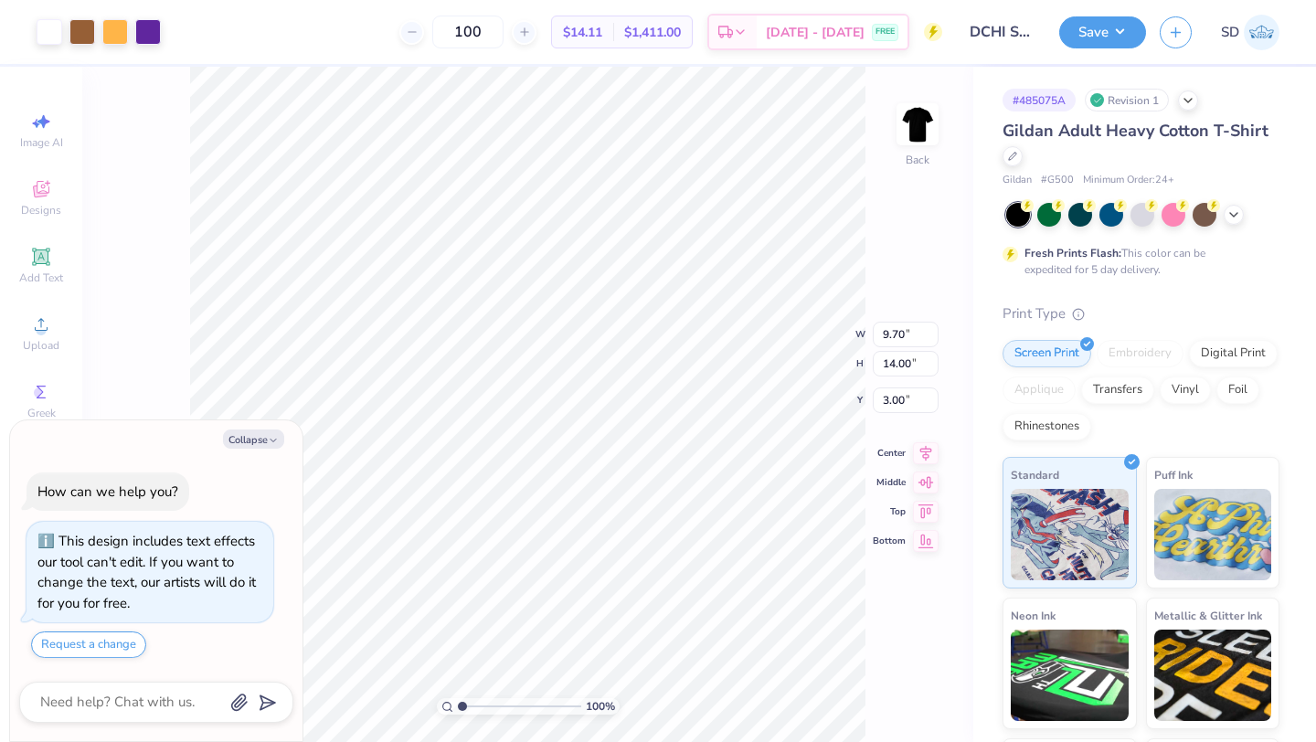
click at [914, 133] on img at bounding box center [917, 124] width 37 height 37
click at [887, 189] on div "100 % Front W 9.54 9.54 " H 13.78 13.78 " Y 4.76 4.76 " Center Middle Top Bottom" at bounding box center [527, 404] width 891 height 675
click at [917, 126] on img at bounding box center [917, 124] width 73 height 73
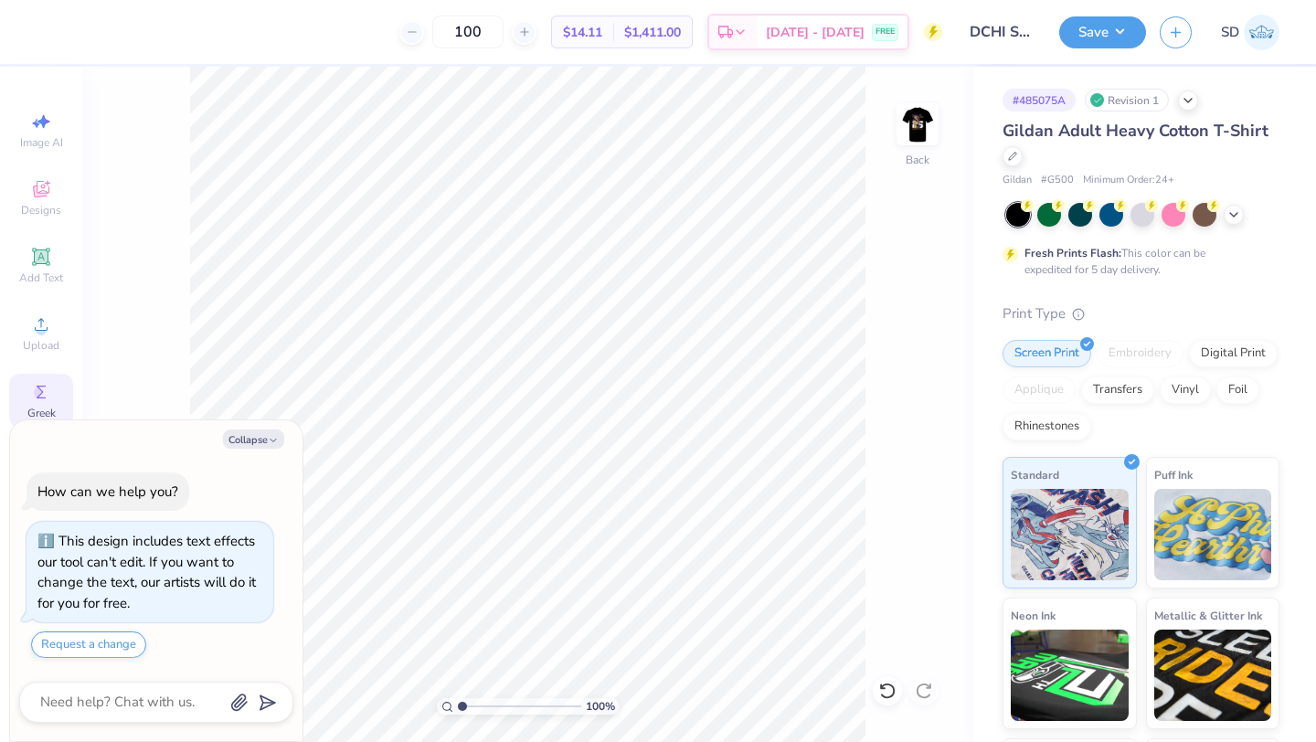
click at [36, 387] on icon at bounding box center [41, 392] width 22 height 22
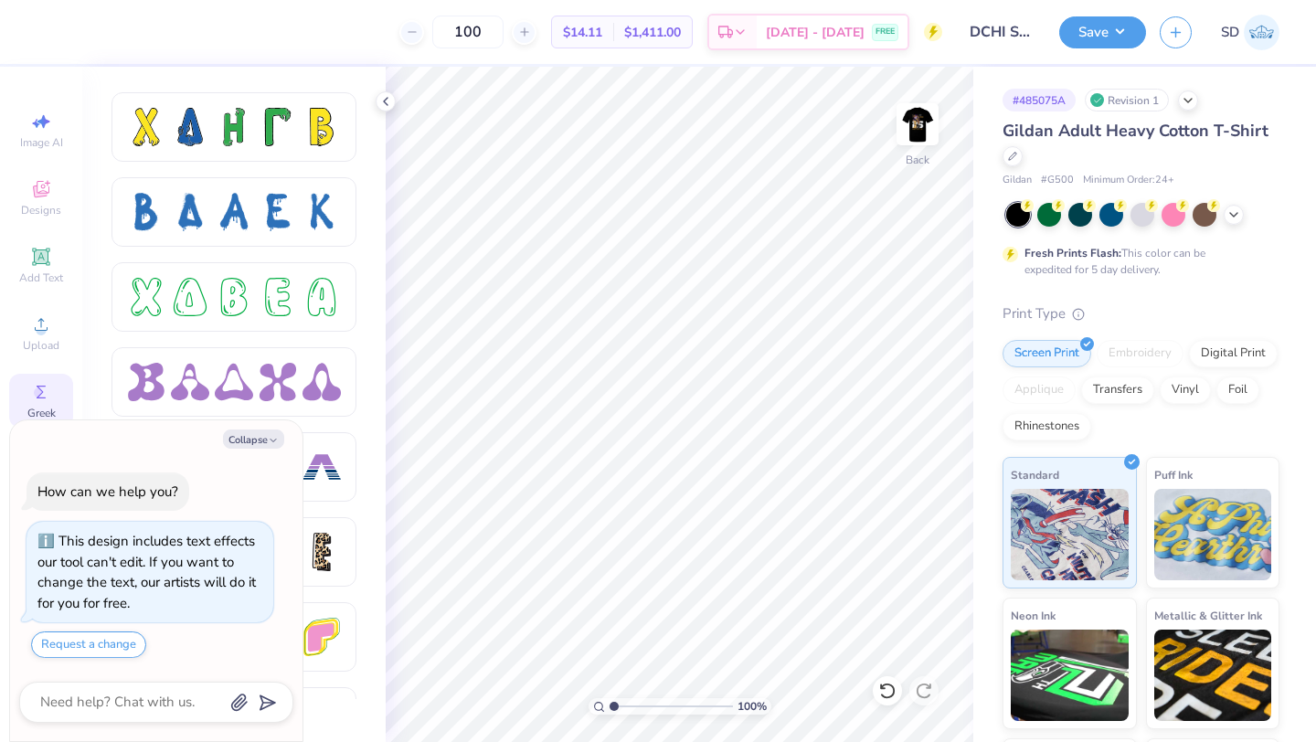
scroll to position [3043, 0]
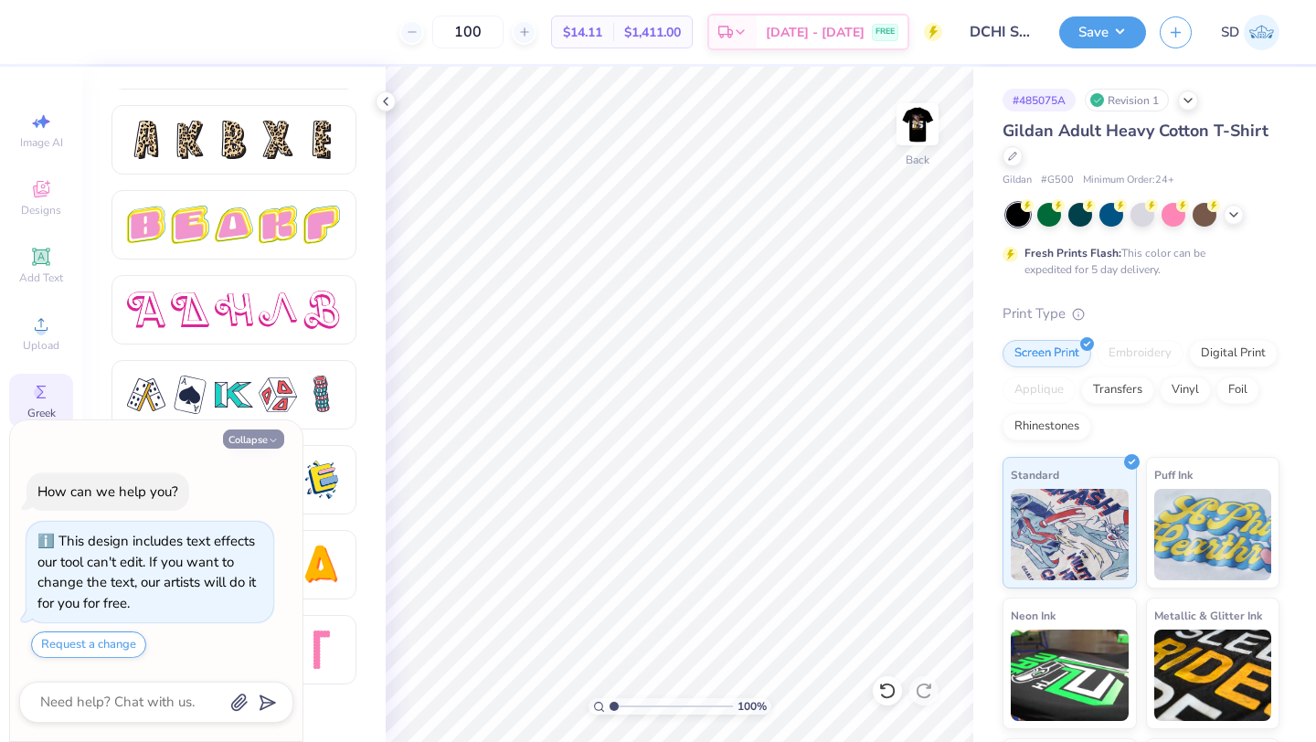
click at [276, 441] on icon "button" at bounding box center [273, 440] width 11 height 11
type textarea "x"
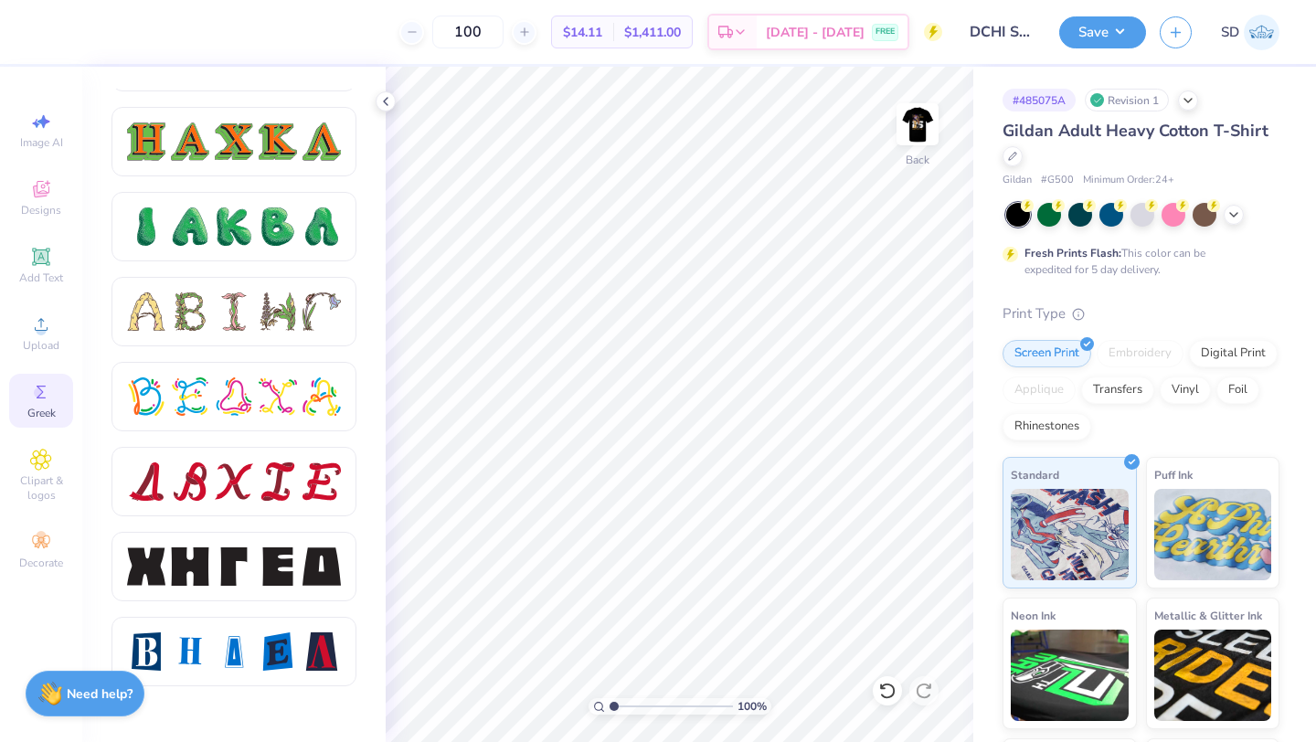
scroll to position [2026, 0]
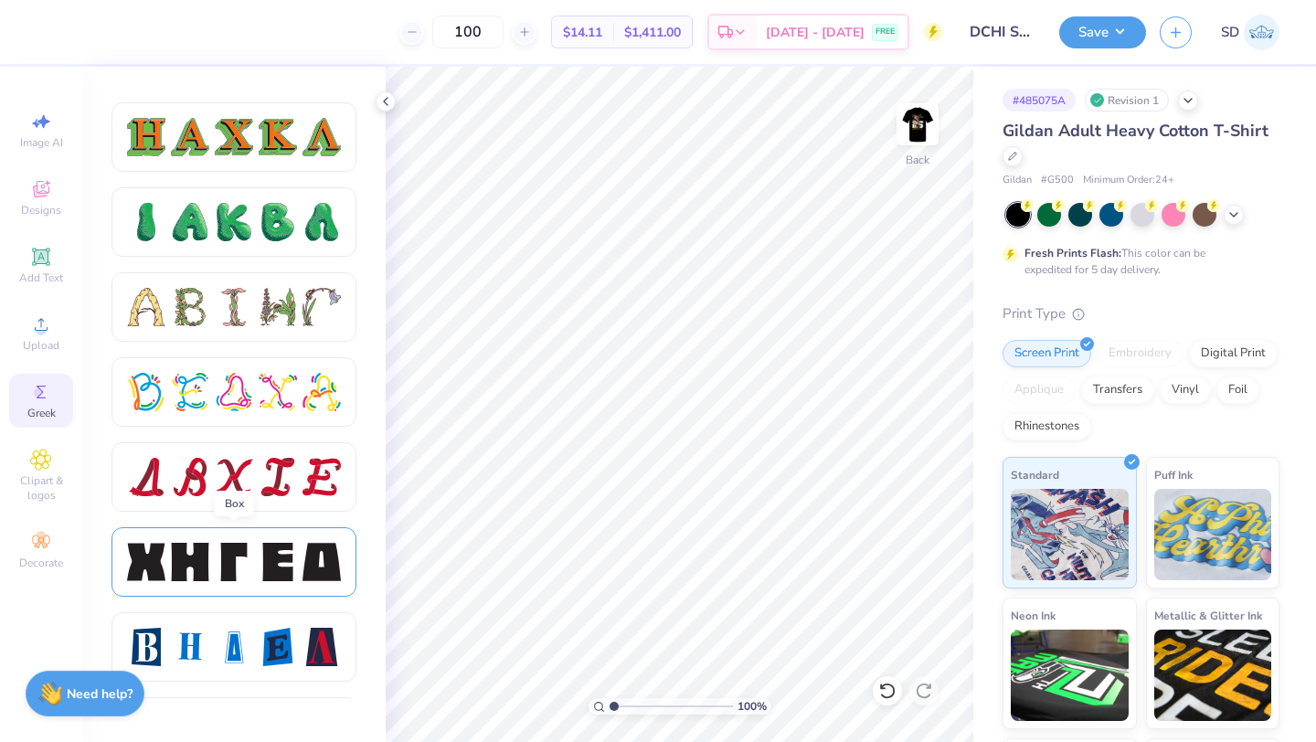
click at [280, 544] on div at bounding box center [278, 562] width 38 height 38
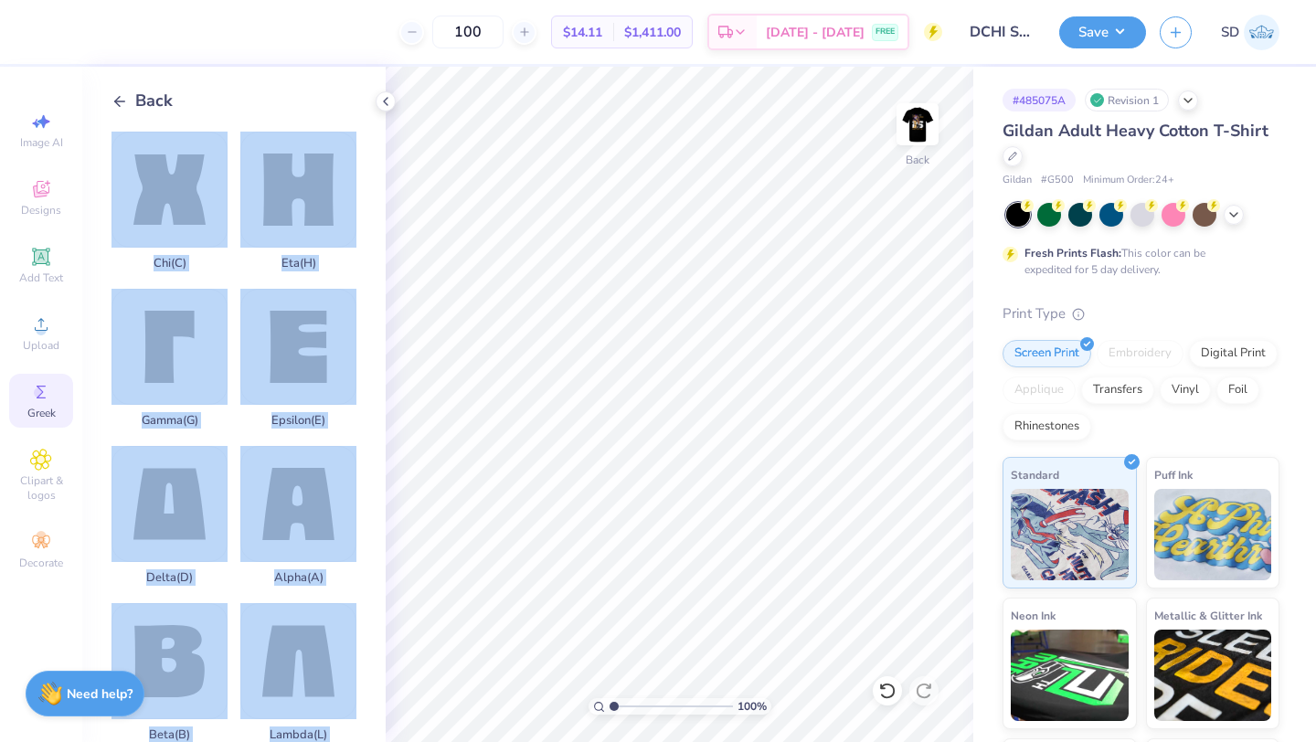
click at [642, 264] on div "100 $14.11 Per Item $1,411.00 Total Est. Delivery Aug 21 - 24 FREE Design Title…" at bounding box center [658, 371] width 1316 height 742
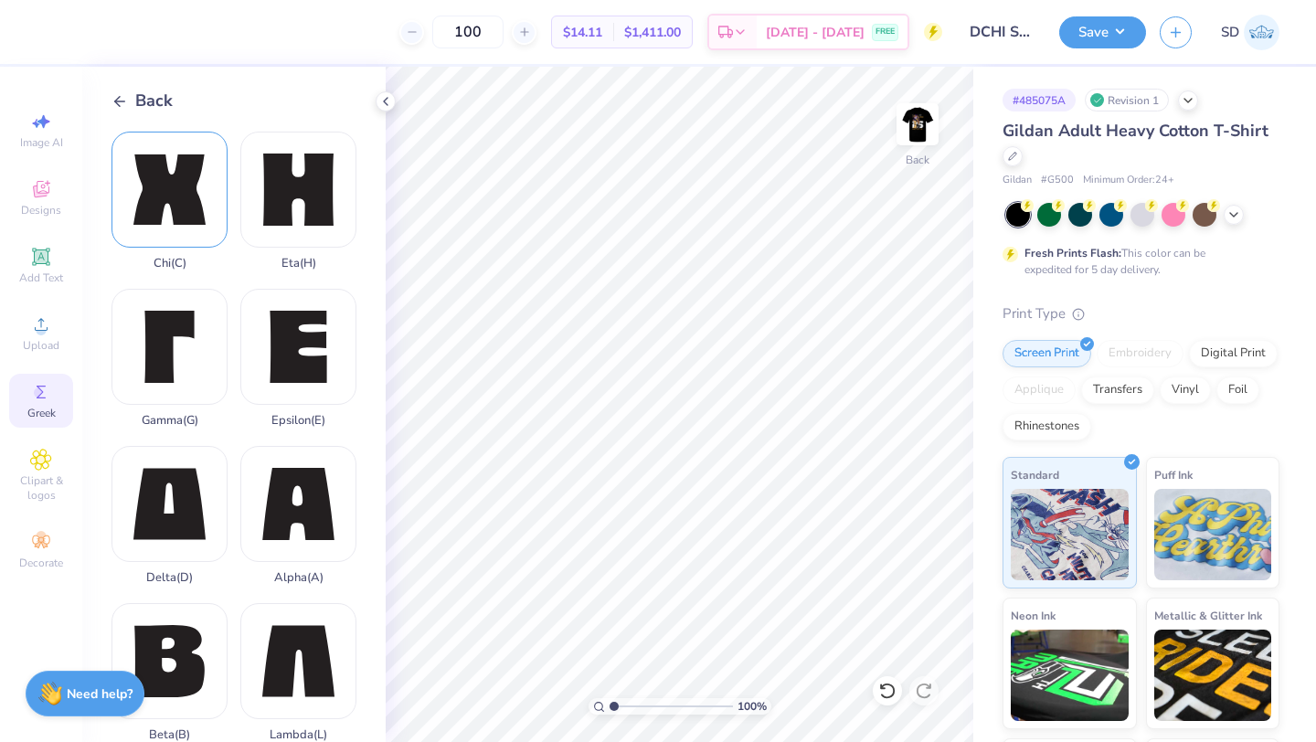
click at [204, 172] on div "Chi ( C )" at bounding box center [169, 201] width 116 height 139
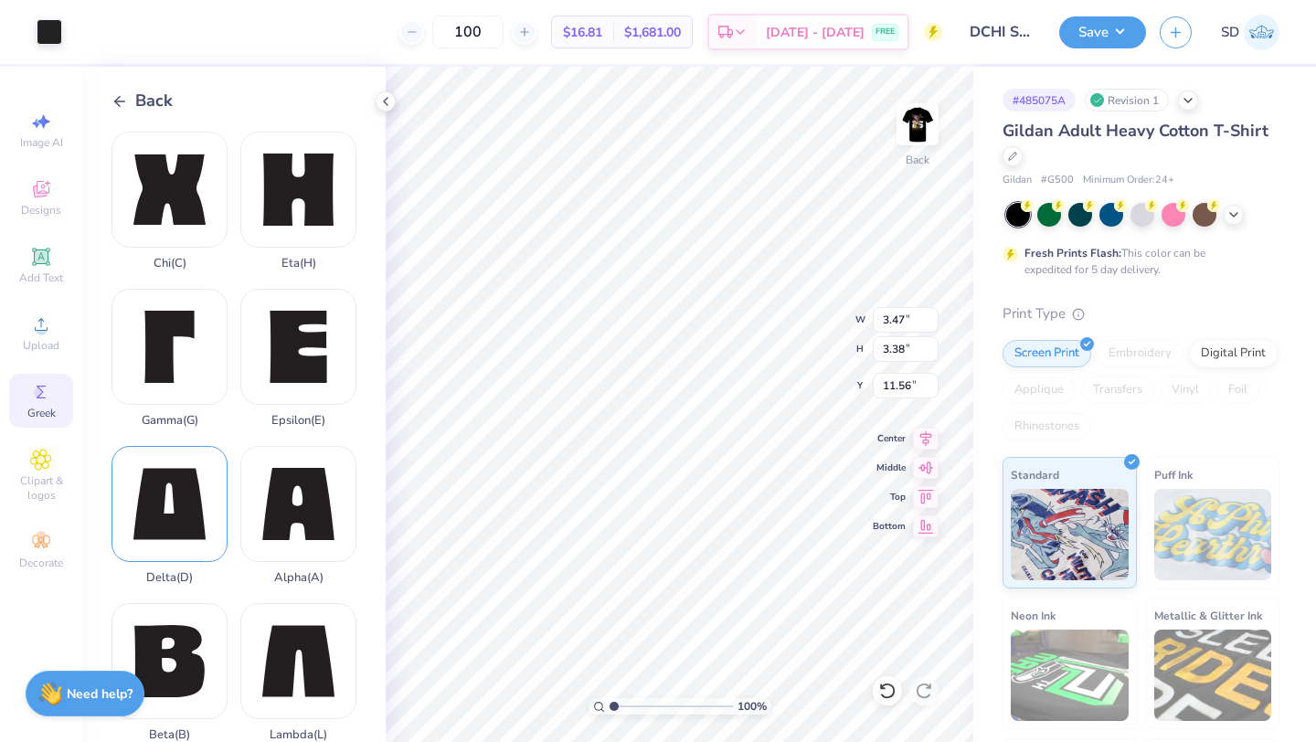
click at [200, 526] on div "Delta ( D )" at bounding box center [169, 515] width 116 height 139
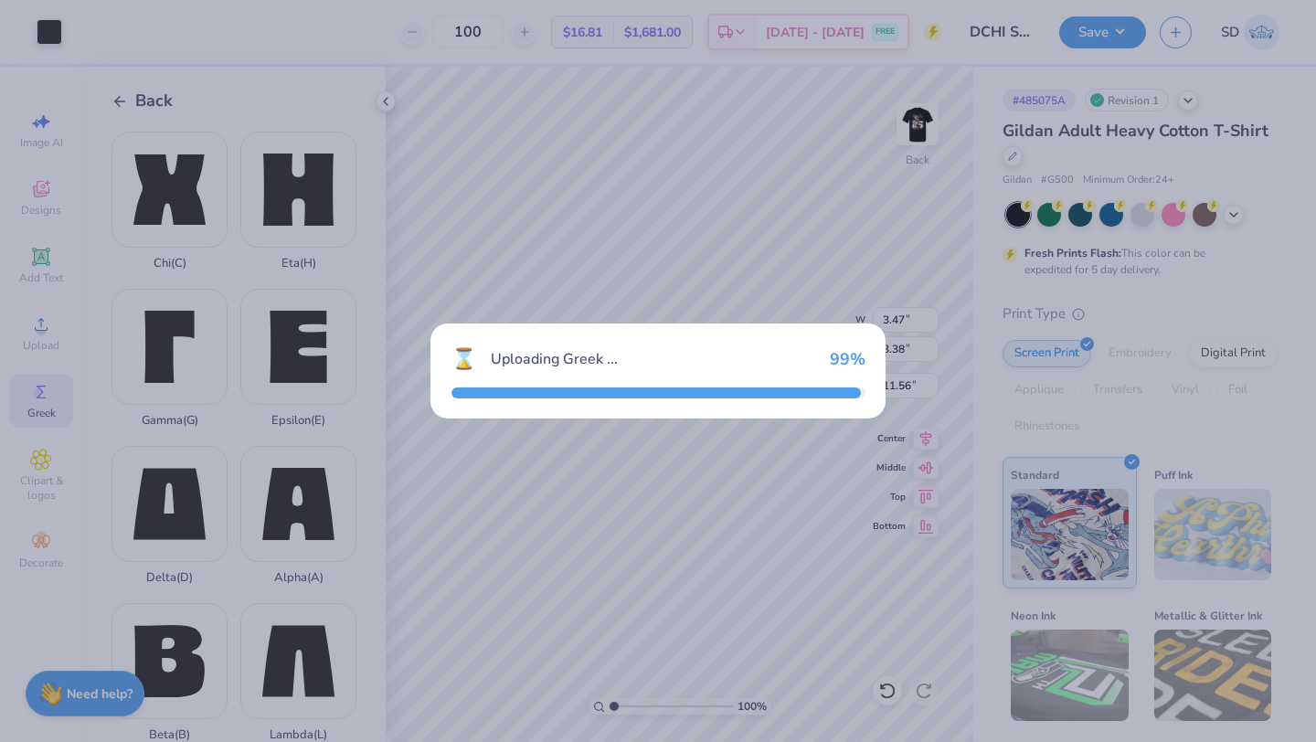
type input "3.42"
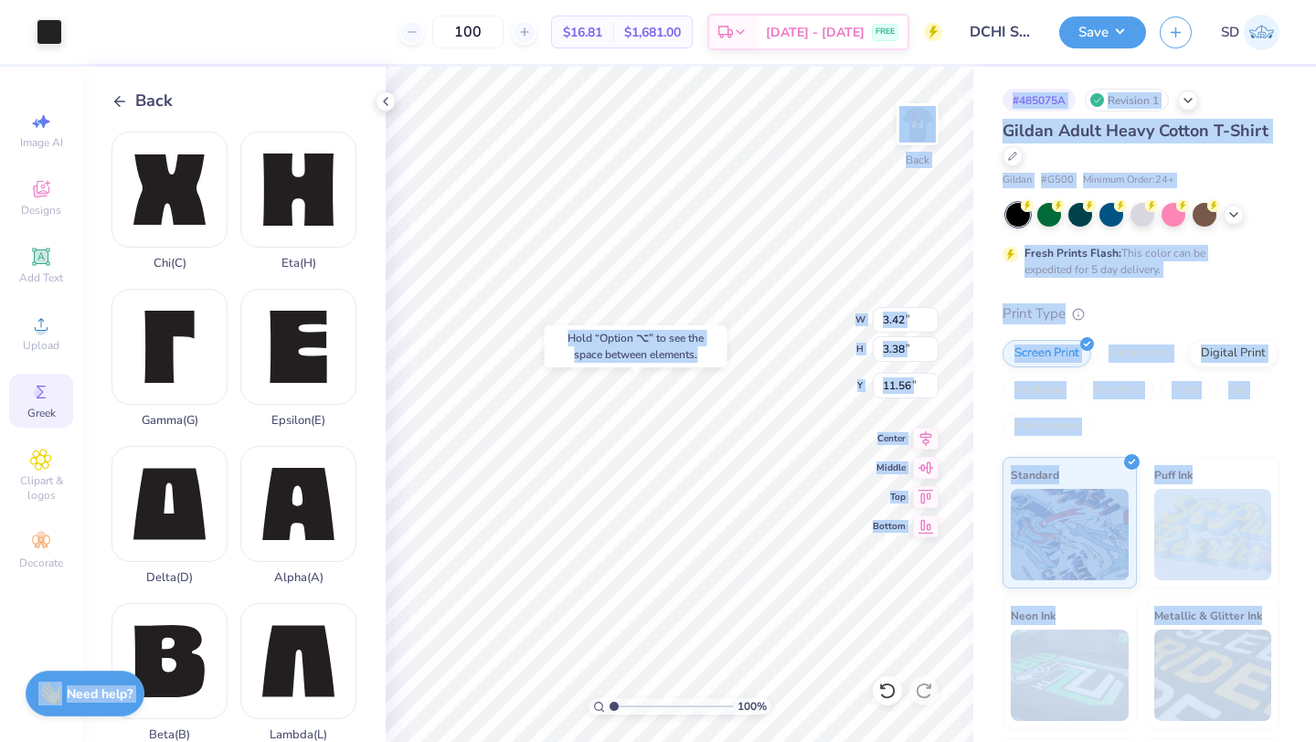
click at [779, 480] on body "Art colors 100 $16.81 Per Item $1,681.00 Total Est. Delivery Aug 21 - 24 FREE D…" at bounding box center [658, 371] width 1316 height 742
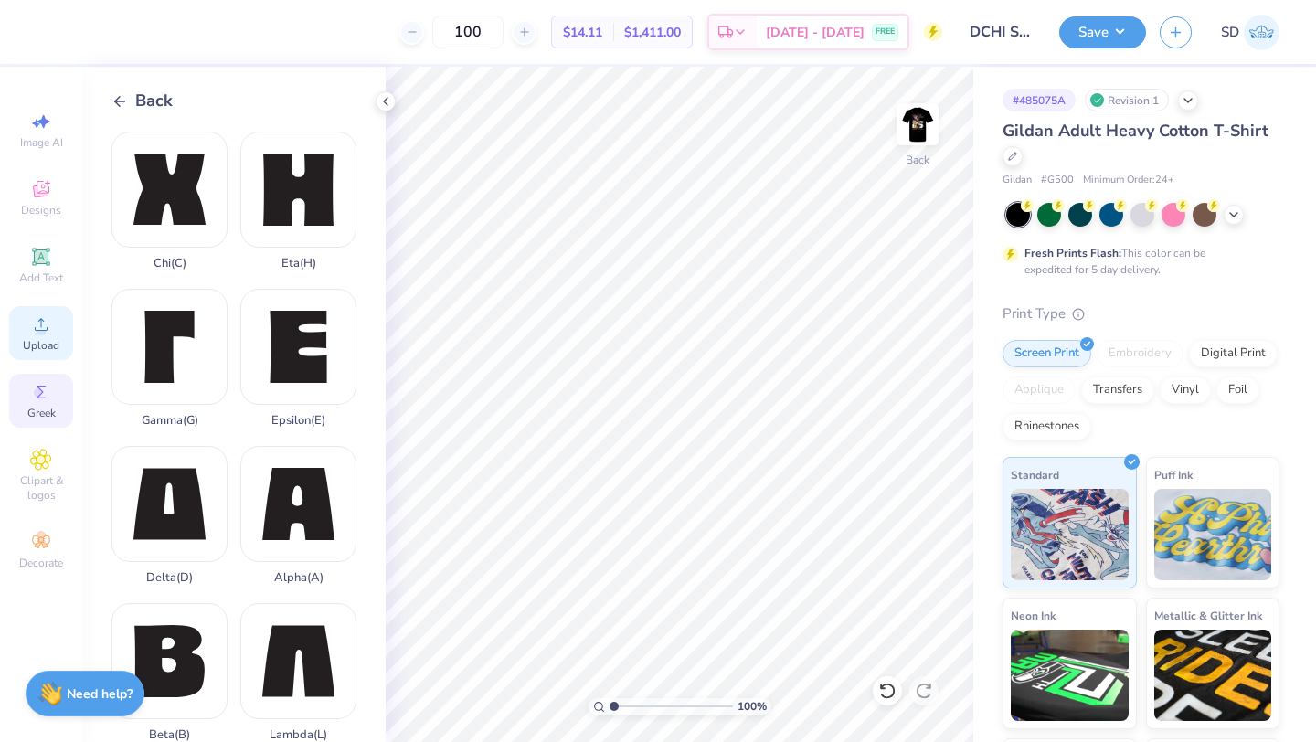
click at [45, 315] on icon at bounding box center [41, 324] width 22 height 22
click at [1085, 38] on button "Save" at bounding box center [1102, 30] width 87 height 32
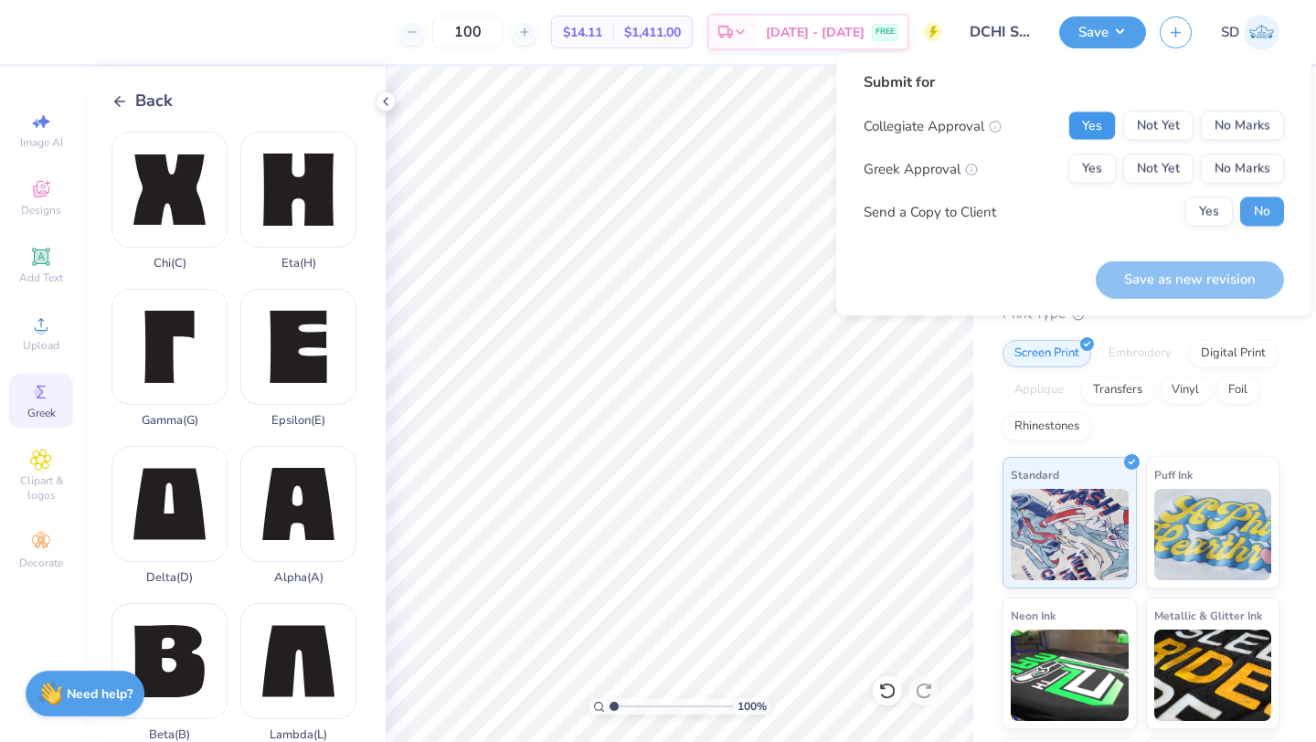
click at [1092, 128] on button "Yes" at bounding box center [1092, 125] width 48 height 29
click at [1092, 164] on button "Yes" at bounding box center [1092, 168] width 48 height 29
click at [1223, 280] on button "Save as new revision" at bounding box center [1190, 278] width 188 height 37
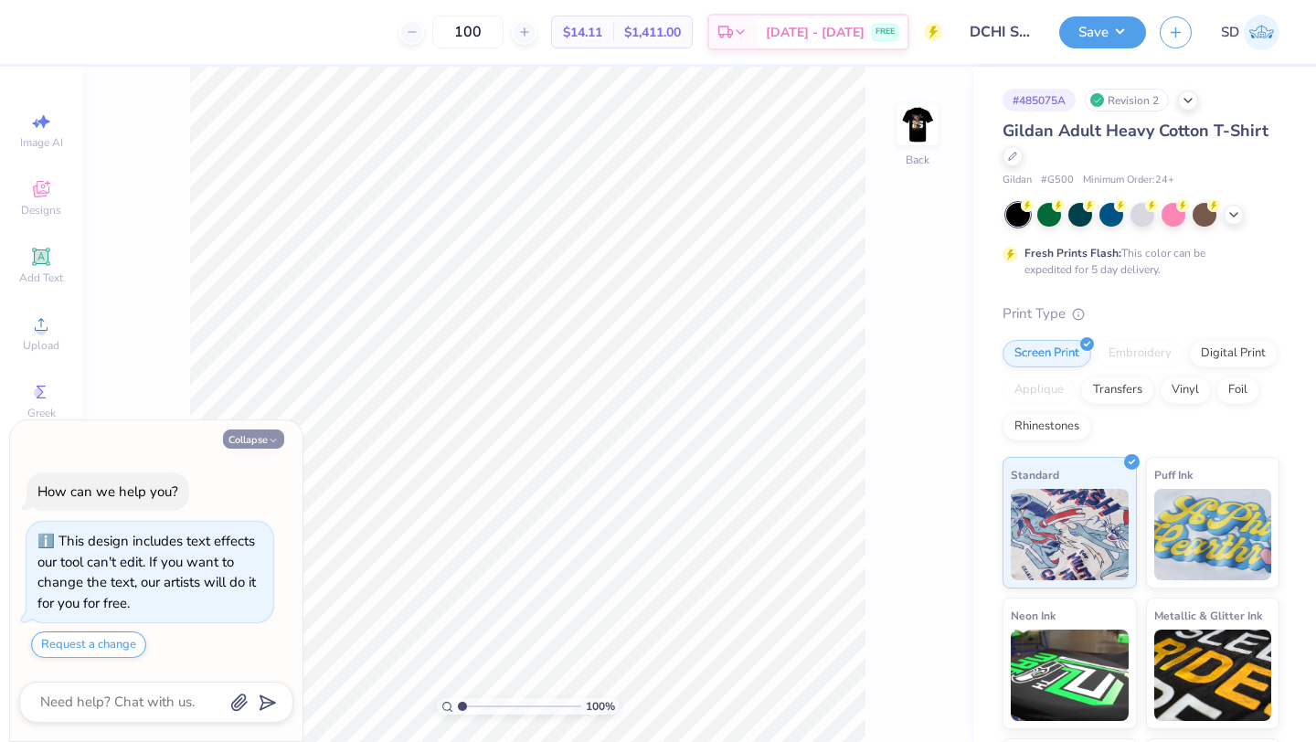
click at [246, 439] on button "Collapse" at bounding box center [253, 439] width 61 height 19
type textarea "x"
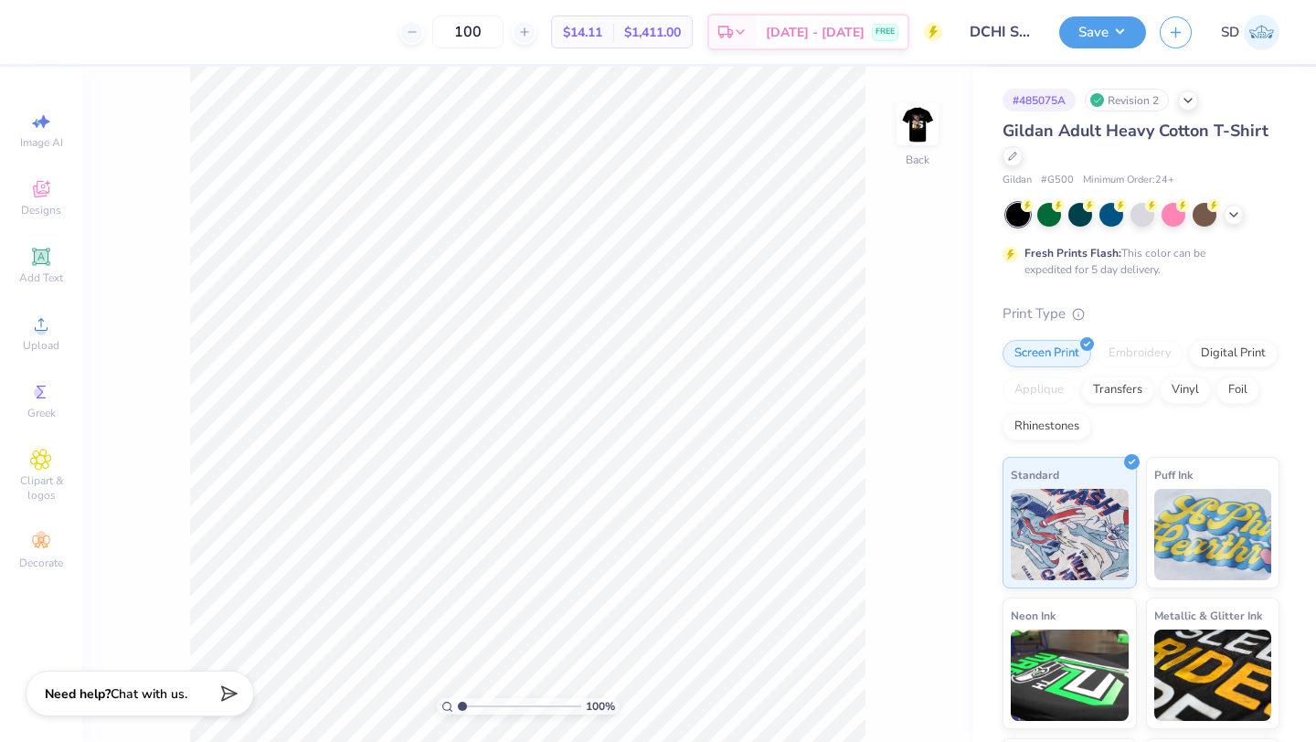
click at [1052, 94] on div "# 485075A" at bounding box center [1039, 100] width 73 height 23
click at [1008, 155] on icon at bounding box center [1012, 154] width 9 height 9
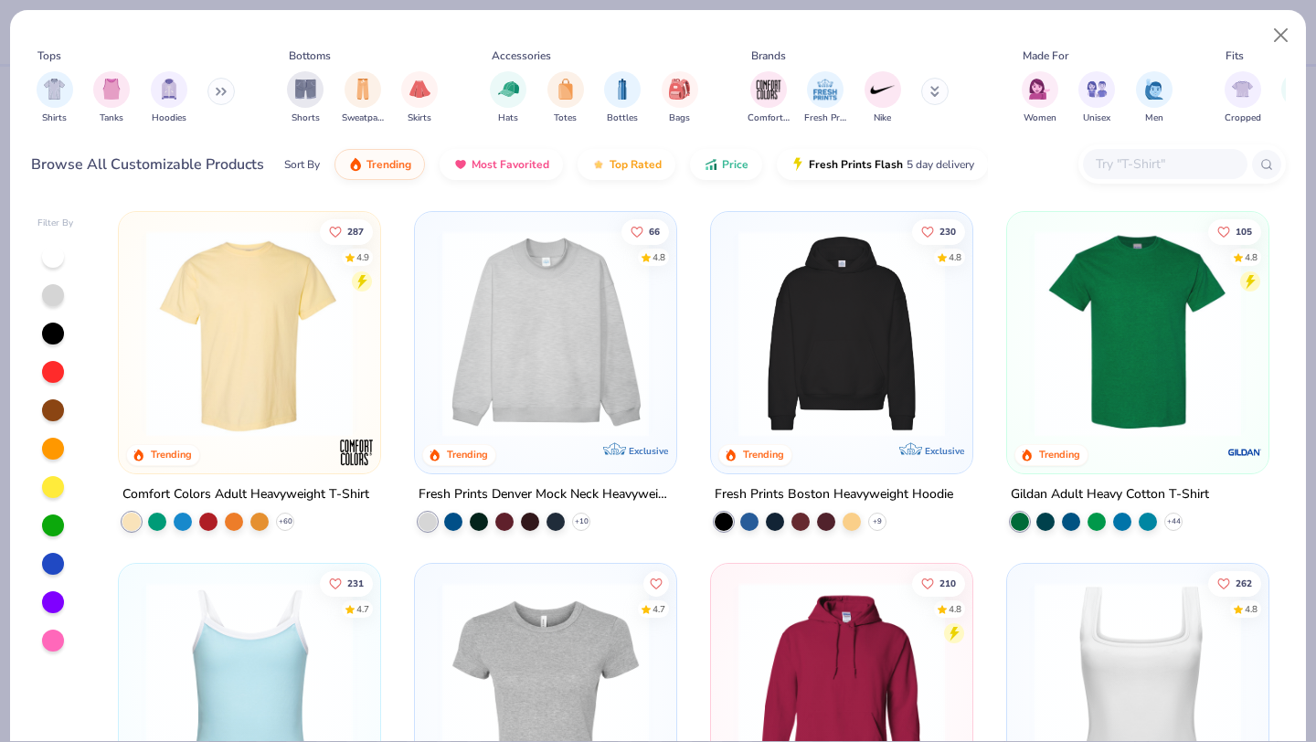
click at [1129, 186] on div "Browse All Customizable Products Sort By Trending Most Favorited Top Rated Pric…" at bounding box center [658, 164] width 1255 height 51
click at [1126, 179] on div at bounding box center [1181, 163] width 207 height 39
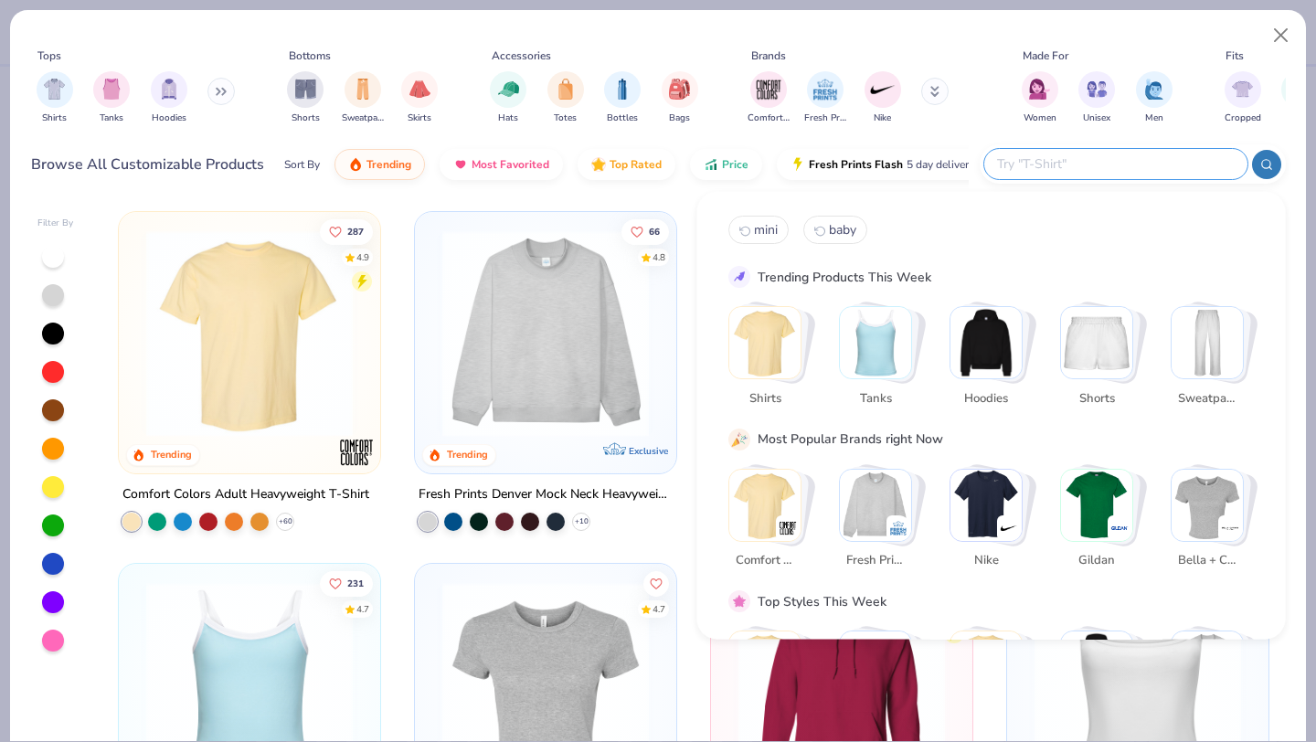
click at [1115, 168] on input "text" at bounding box center [1114, 164] width 239 height 21
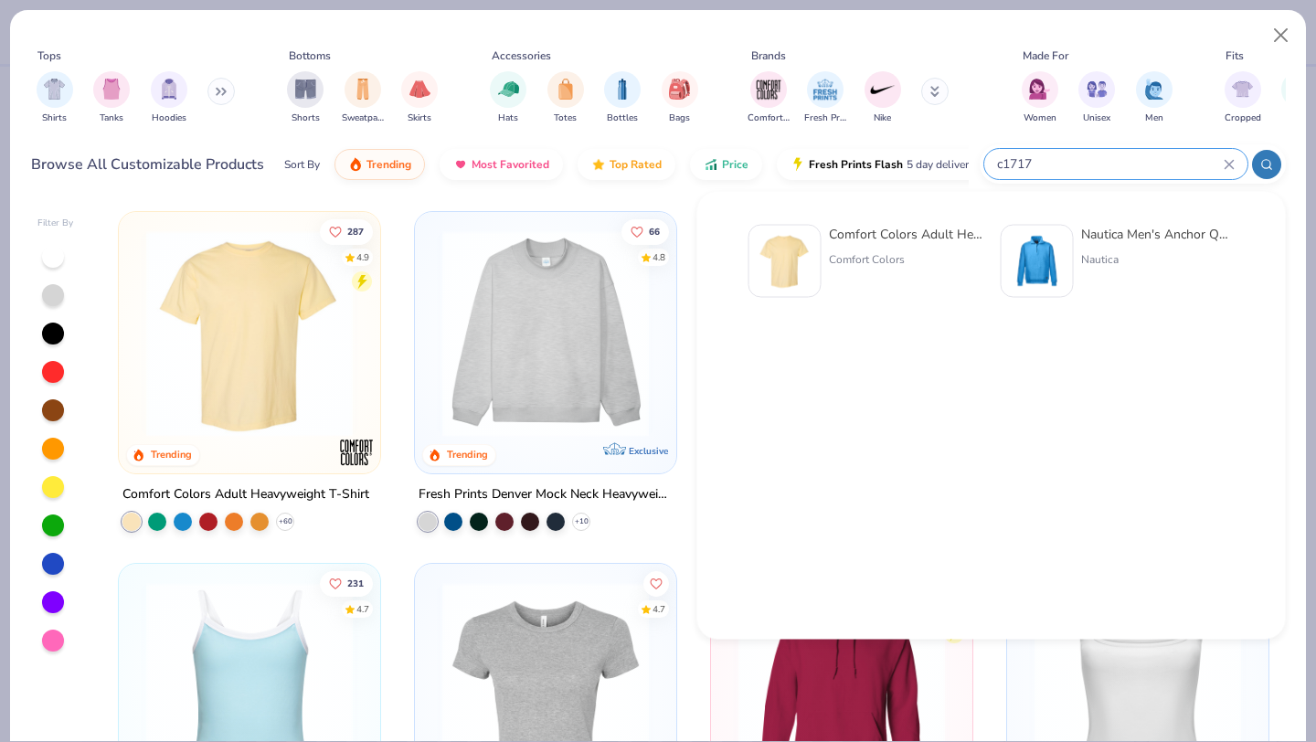
type input "c1717"
click at [902, 249] on div "Comfort Colors Adult Heavyweight T-Shirt Comfort Colors" at bounding box center [906, 261] width 154 height 73
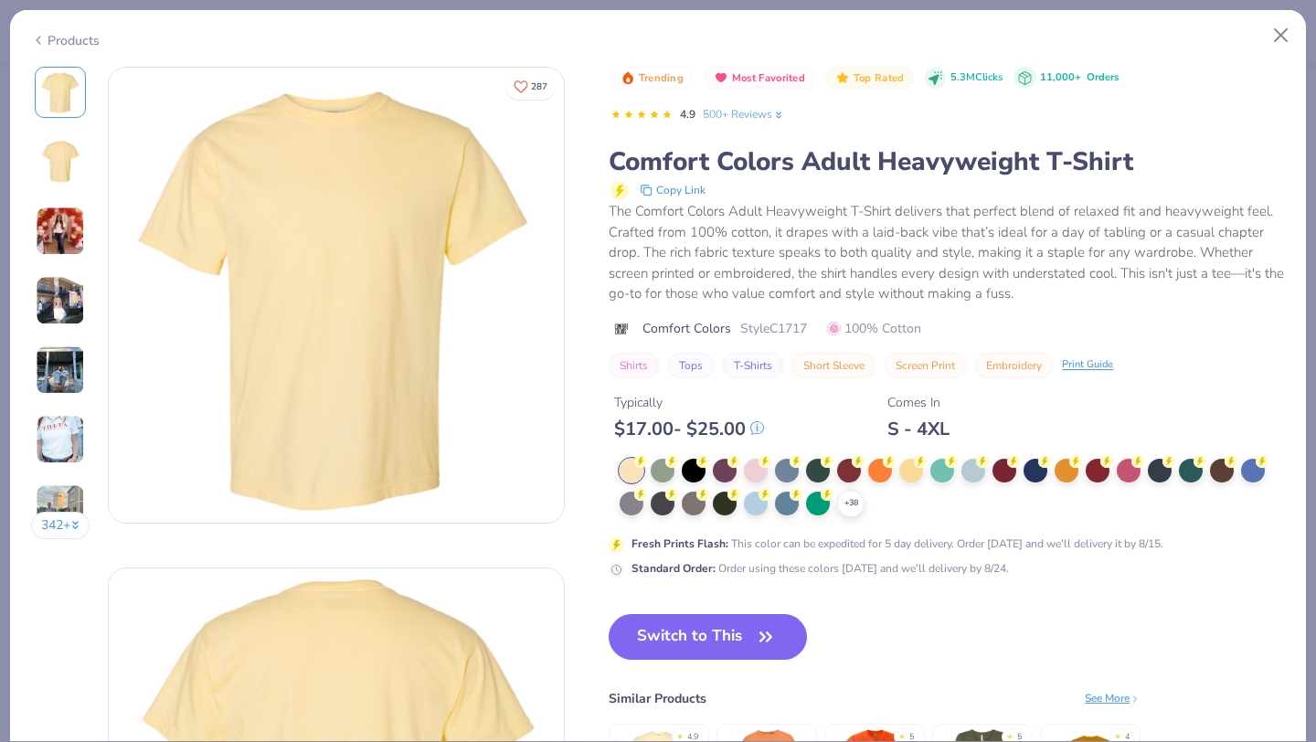
click at [695, 433] on div "$ 17.00 - $ 25.00" at bounding box center [689, 429] width 150 height 23
click at [699, 467] on div at bounding box center [694, 469] width 24 height 24
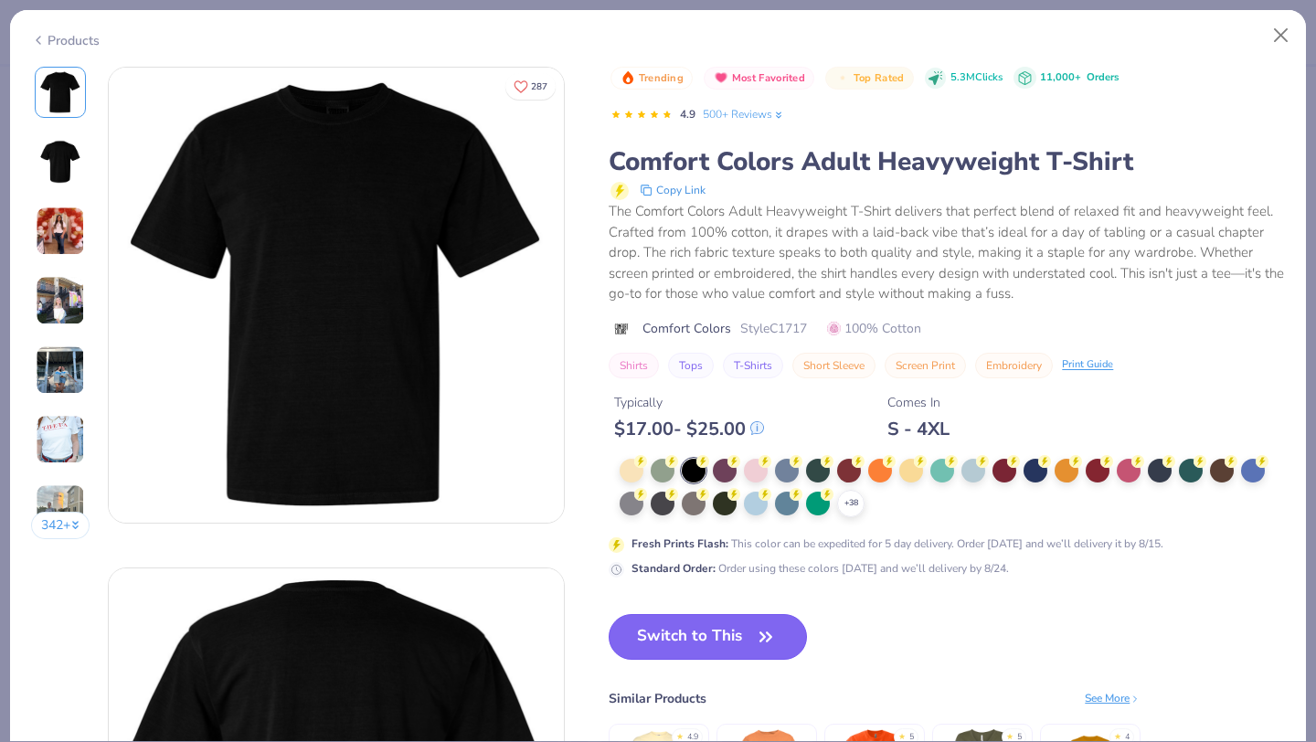
click at [710, 630] on button "Switch to This" at bounding box center [708, 637] width 198 height 46
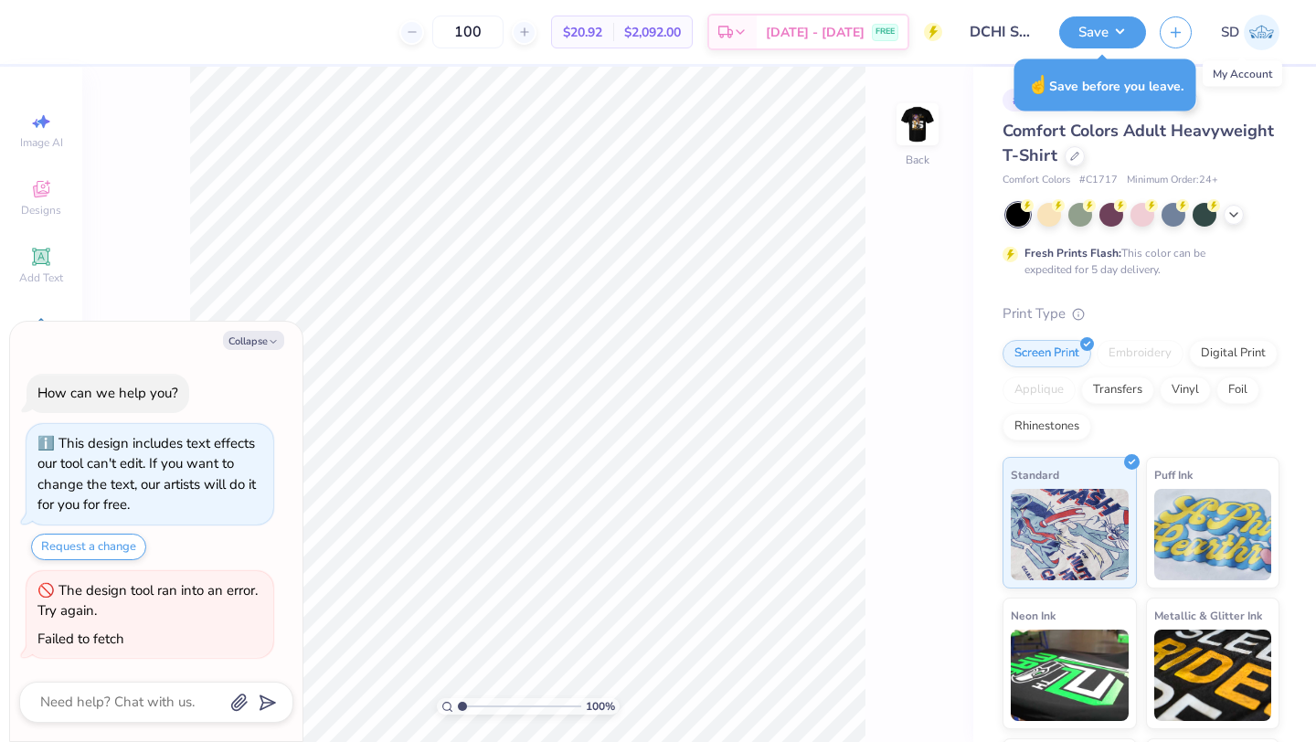
click at [1267, 27] on img at bounding box center [1262, 33] width 36 height 36
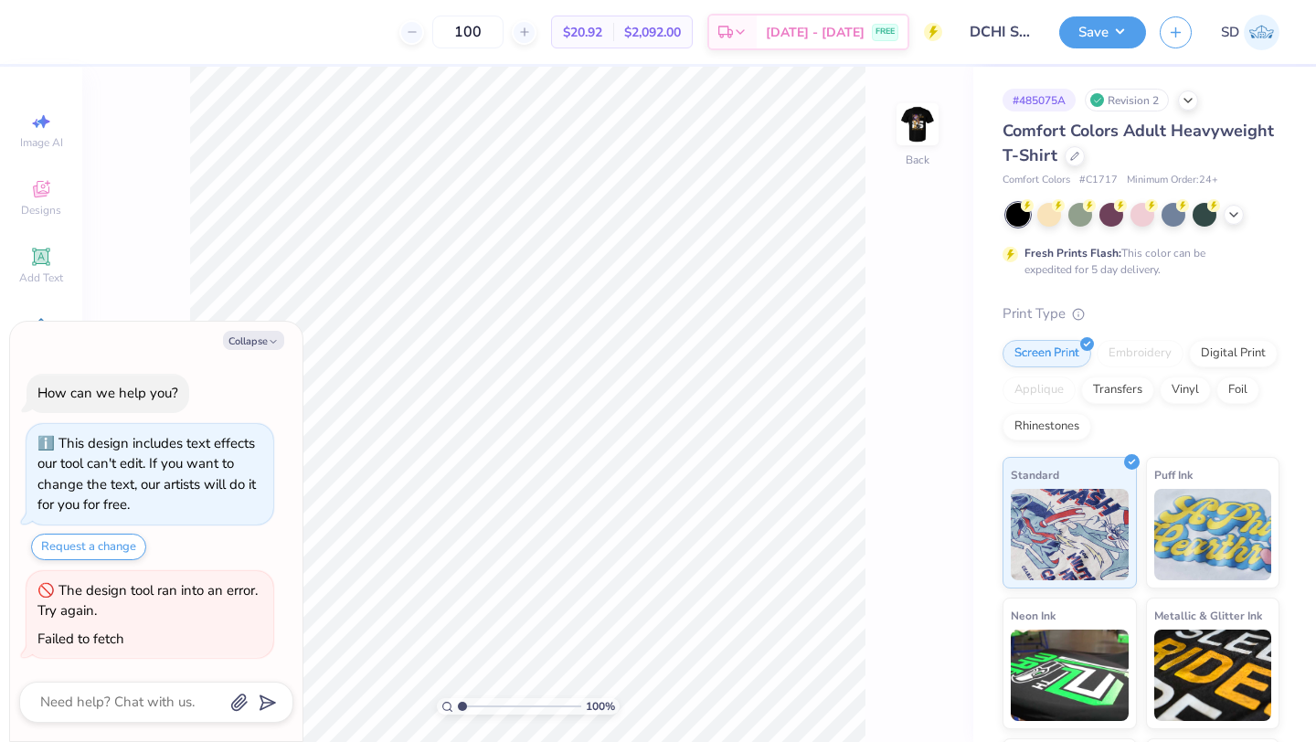
type textarea "x"
